Goal: Task Accomplishment & Management: Use online tool/utility

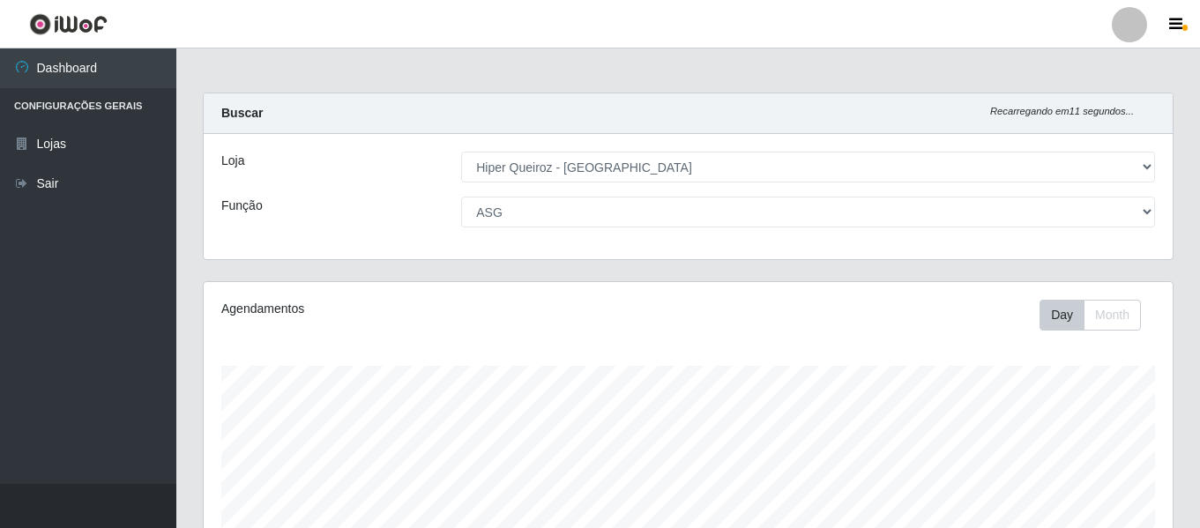
select select "497"
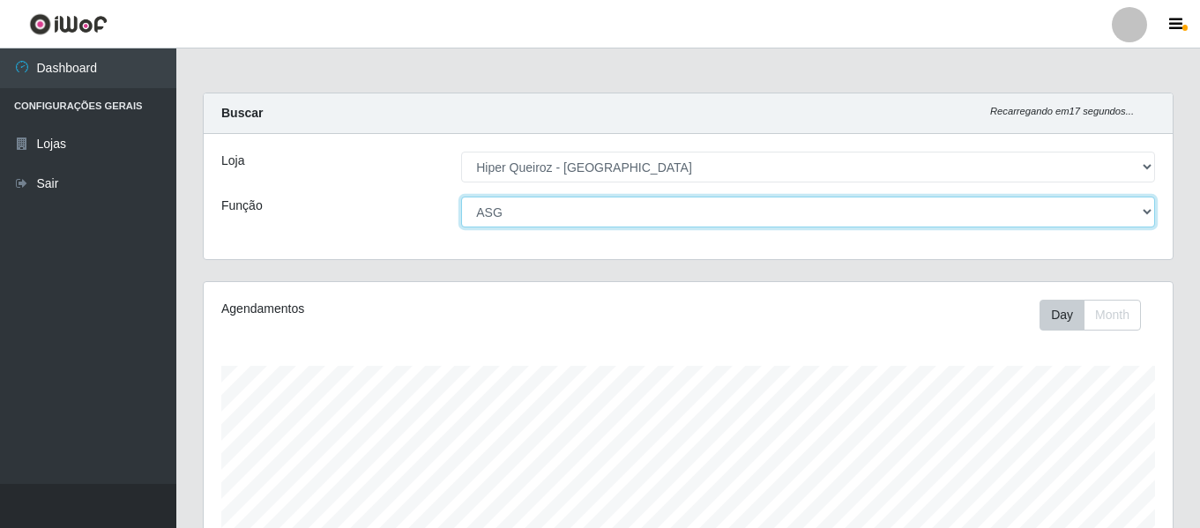
click at [690, 211] on select "[Selecione...] ASG ASG + ASG ++ Embalador Embalador + Embalador ++ Repositor Re…" at bounding box center [808, 212] width 694 height 31
select select "24"
click at [461, 197] on select "[Selecione...] ASG ASG + ASG ++ Embalador Embalador + Embalador ++ Repositor Re…" at bounding box center [808, 212] width 694 height 31
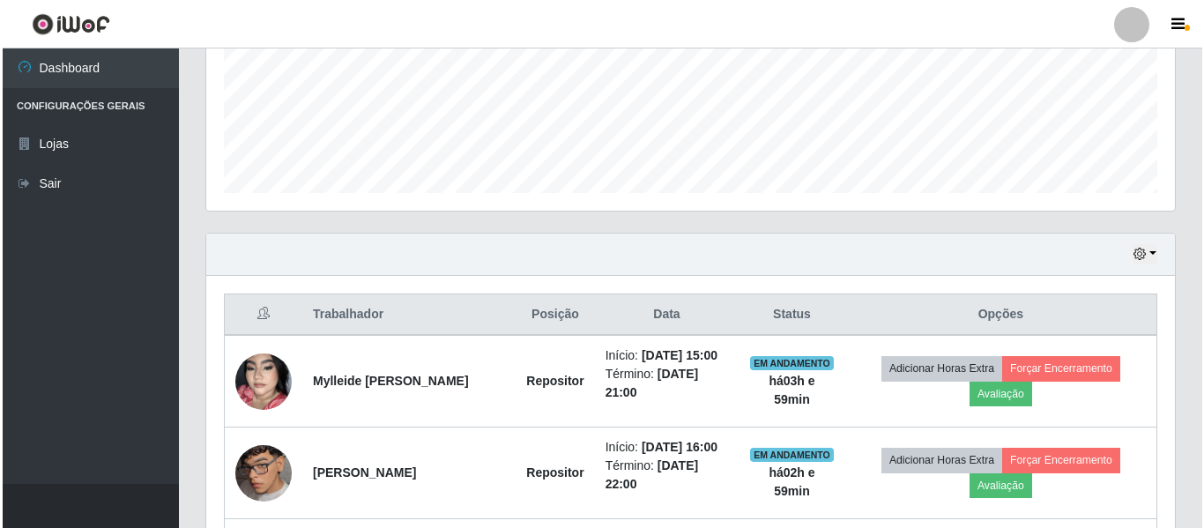
scroll to position [617, 0]
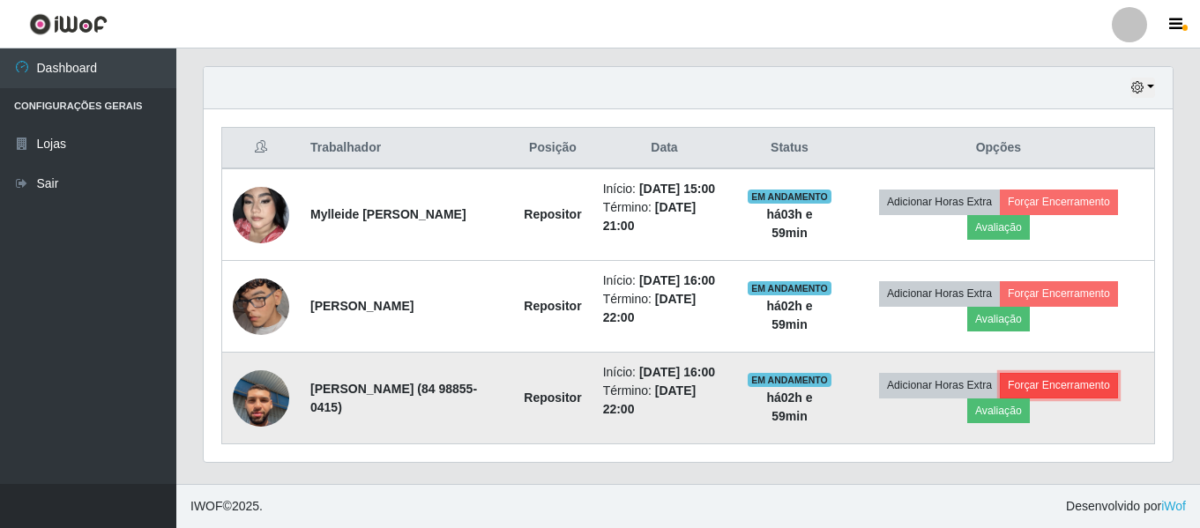
click at [1065, 398] on button "Forçar Encerramento" at bounding box center [1059, 385] width 118 height 25
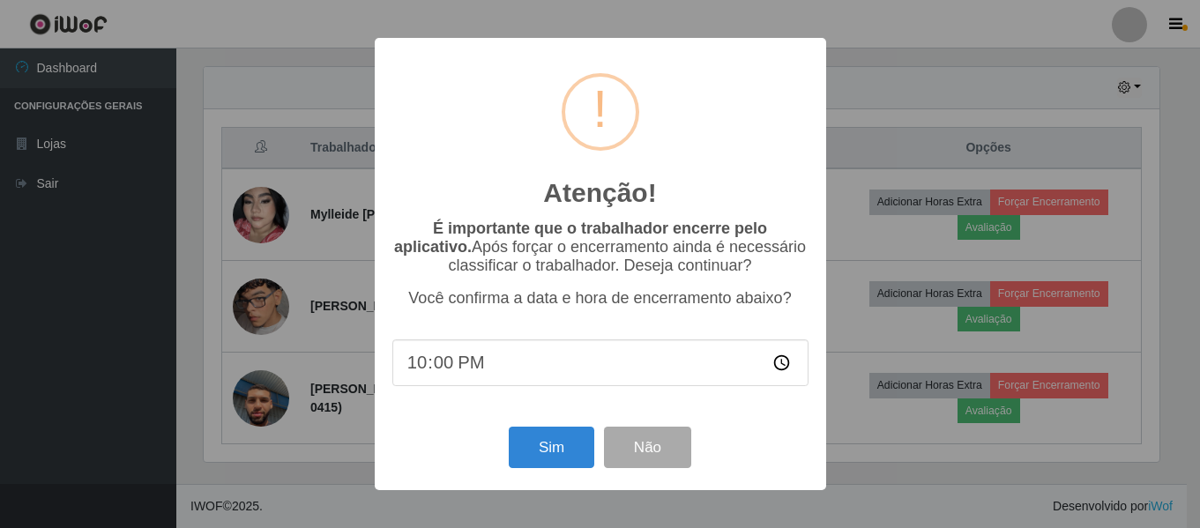
scroll to position [366, 960]
type input "19:00"
click at [551, 455] on button "Sim" at bounding box center [554, 447] width 86 height 41
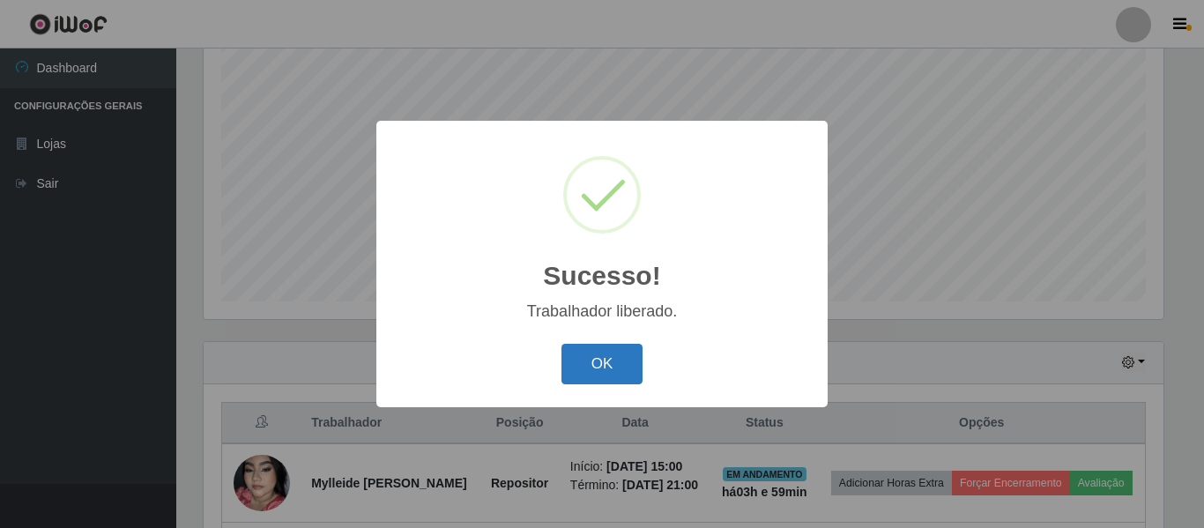
click at [600, 369] on button "OK" at bounding box center [603, 364] width 82 height 41
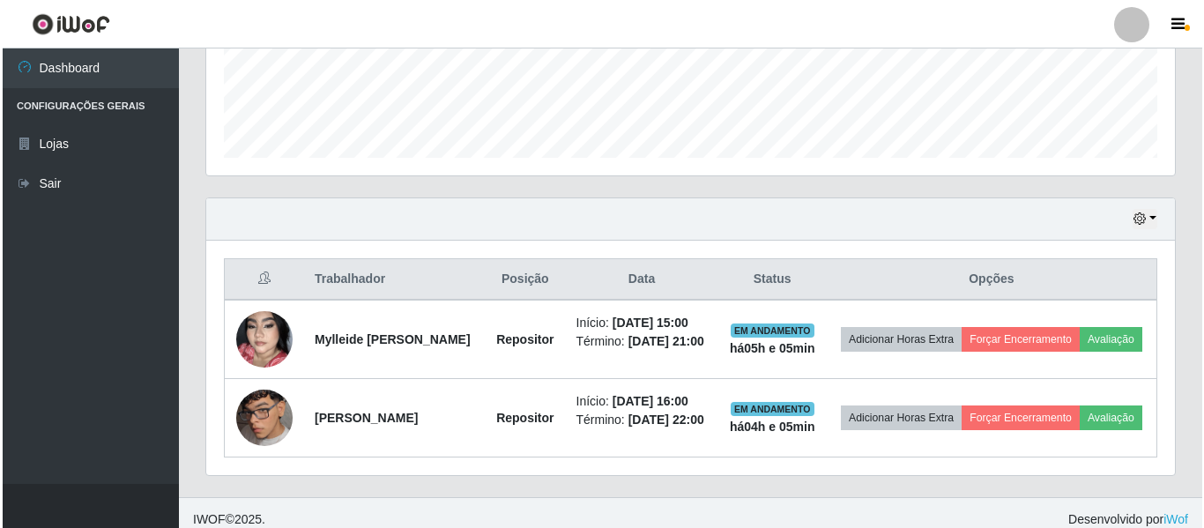
scroll to position [512, 0]
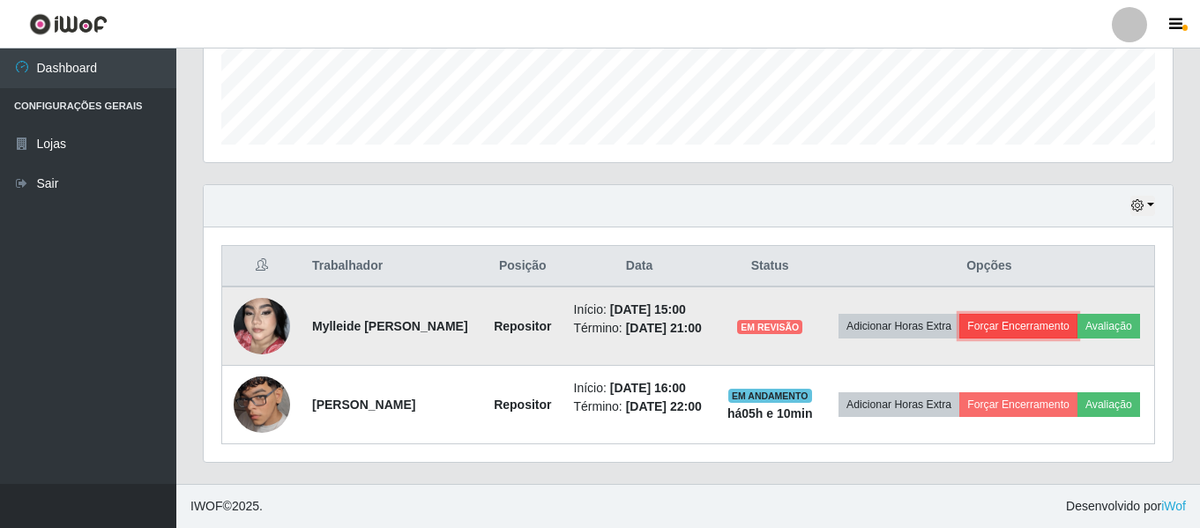
click at [1054, 314] on button "Forçar Encerramento" at bounding box center [1018, 326] width 118 height 25
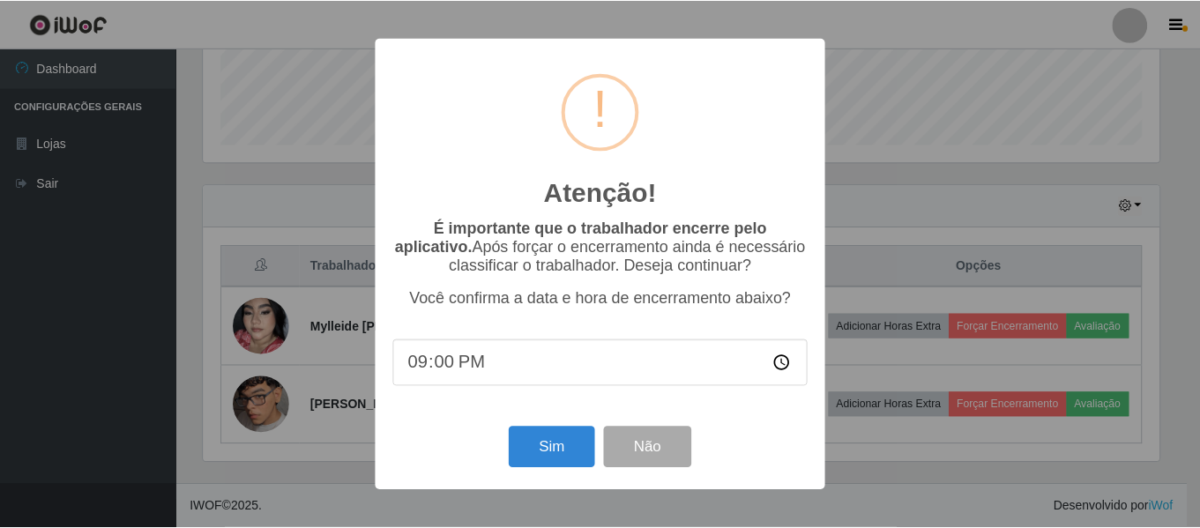
scroll to position [366, 960]
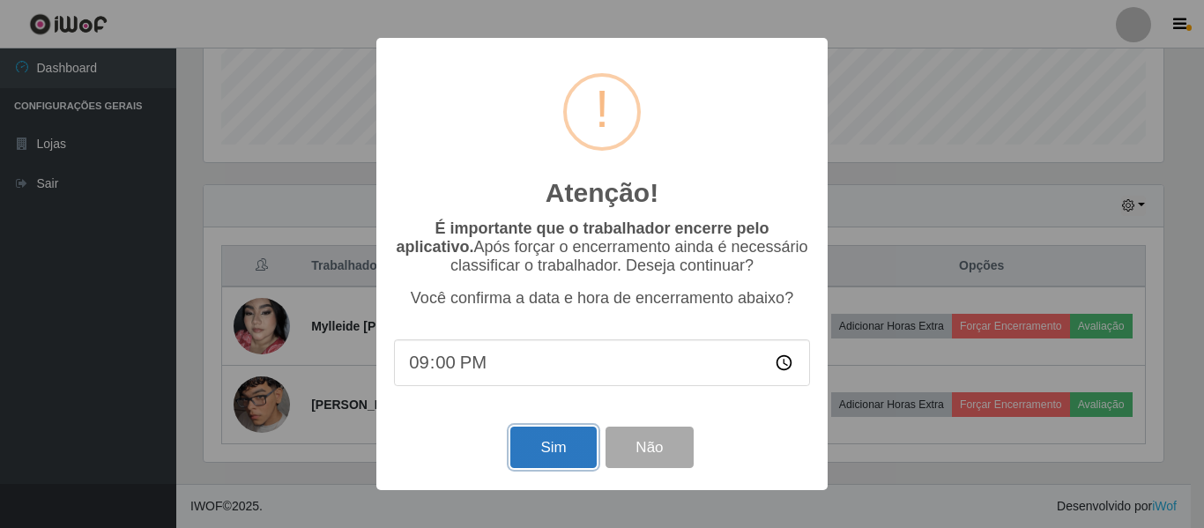
click at [573, 446] on button "Sim" at bounding box center [554, 447] width 86 height 41
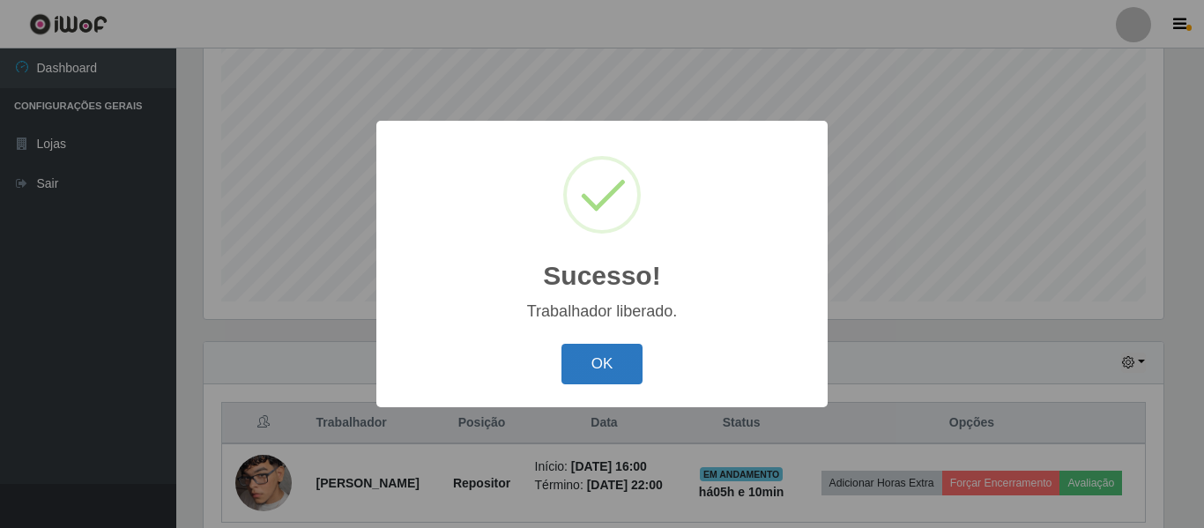
click at [616, 353] on button "OK" at bounding box center [603, 364] width 82 height 41
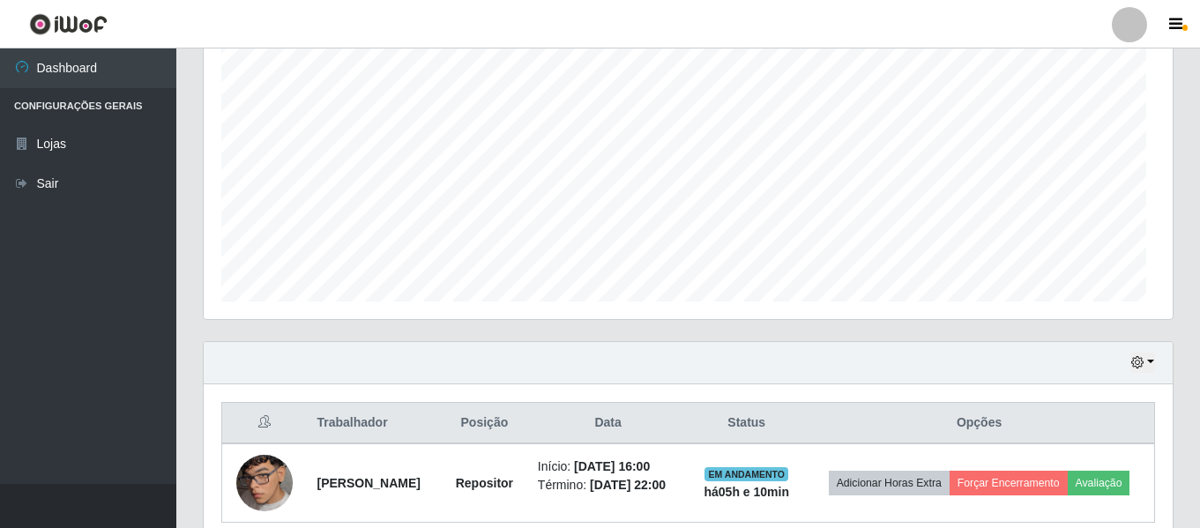
scroll to position [366, 969]
